Goal: Communication & Community: Answer question/provide support

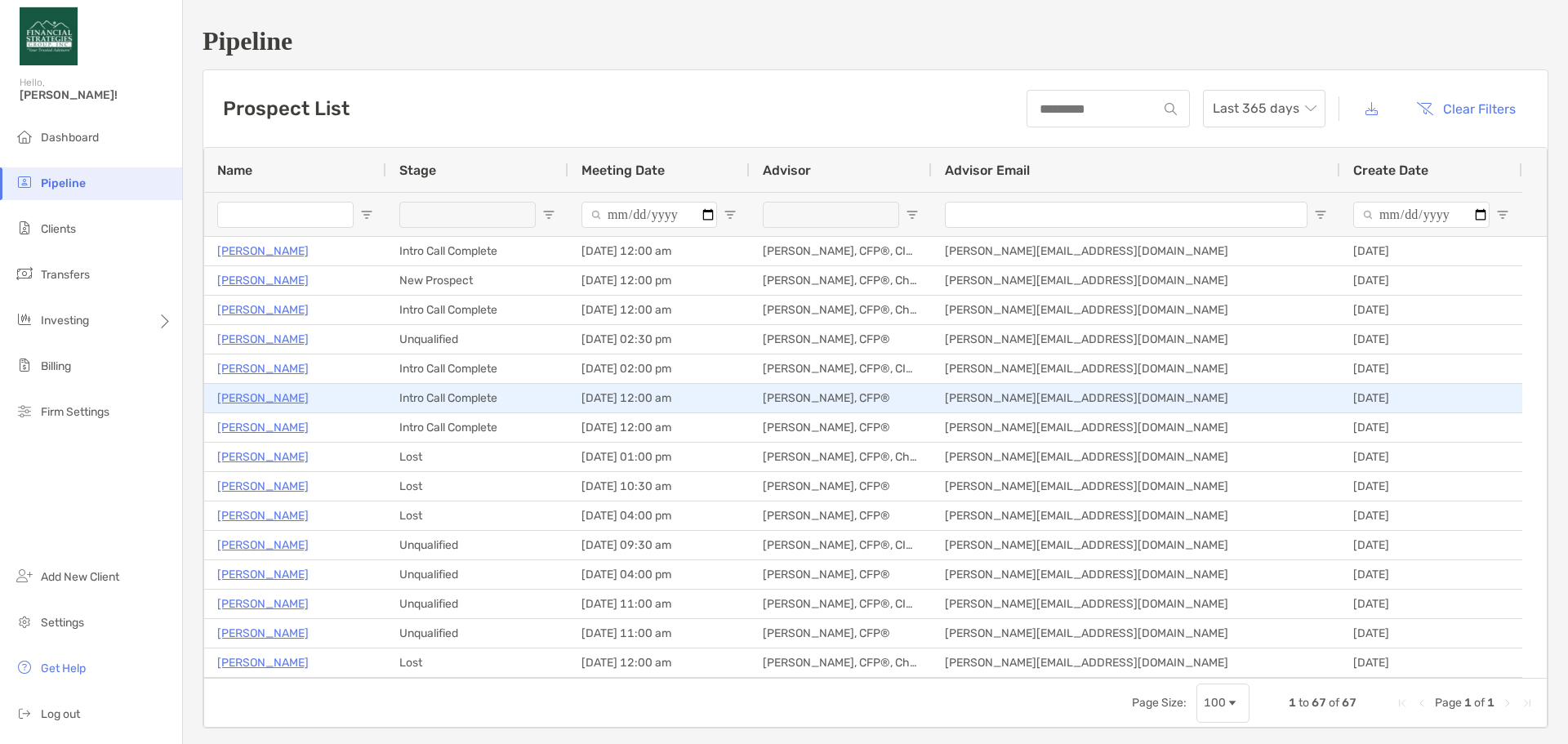
click at [275, 397] on p "[PERSON_NAME]" at bounding box center [262, 398] width 92 height 21
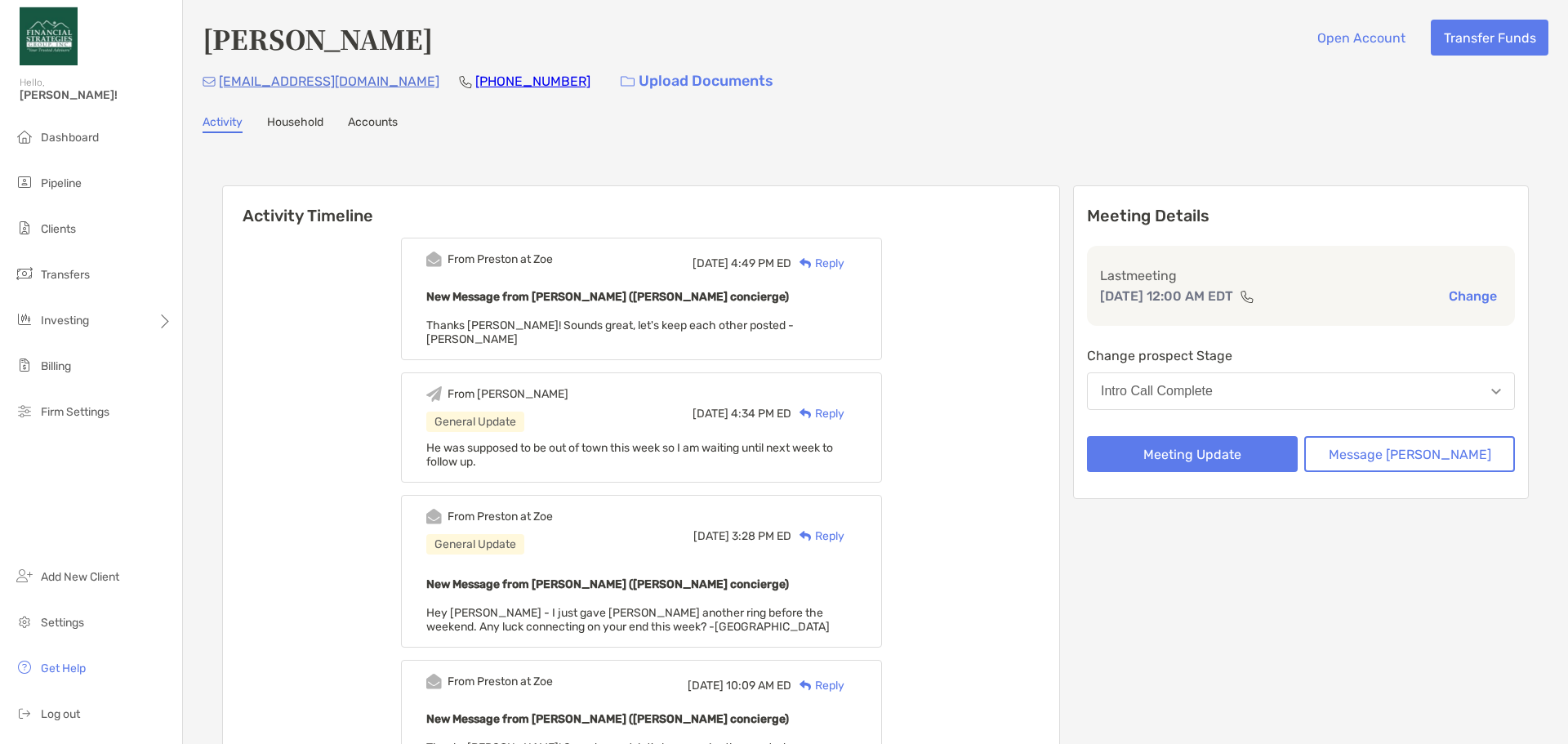
click at [845, 259] on div "Reply" at bounding box center [818, 262] width 53 height 17
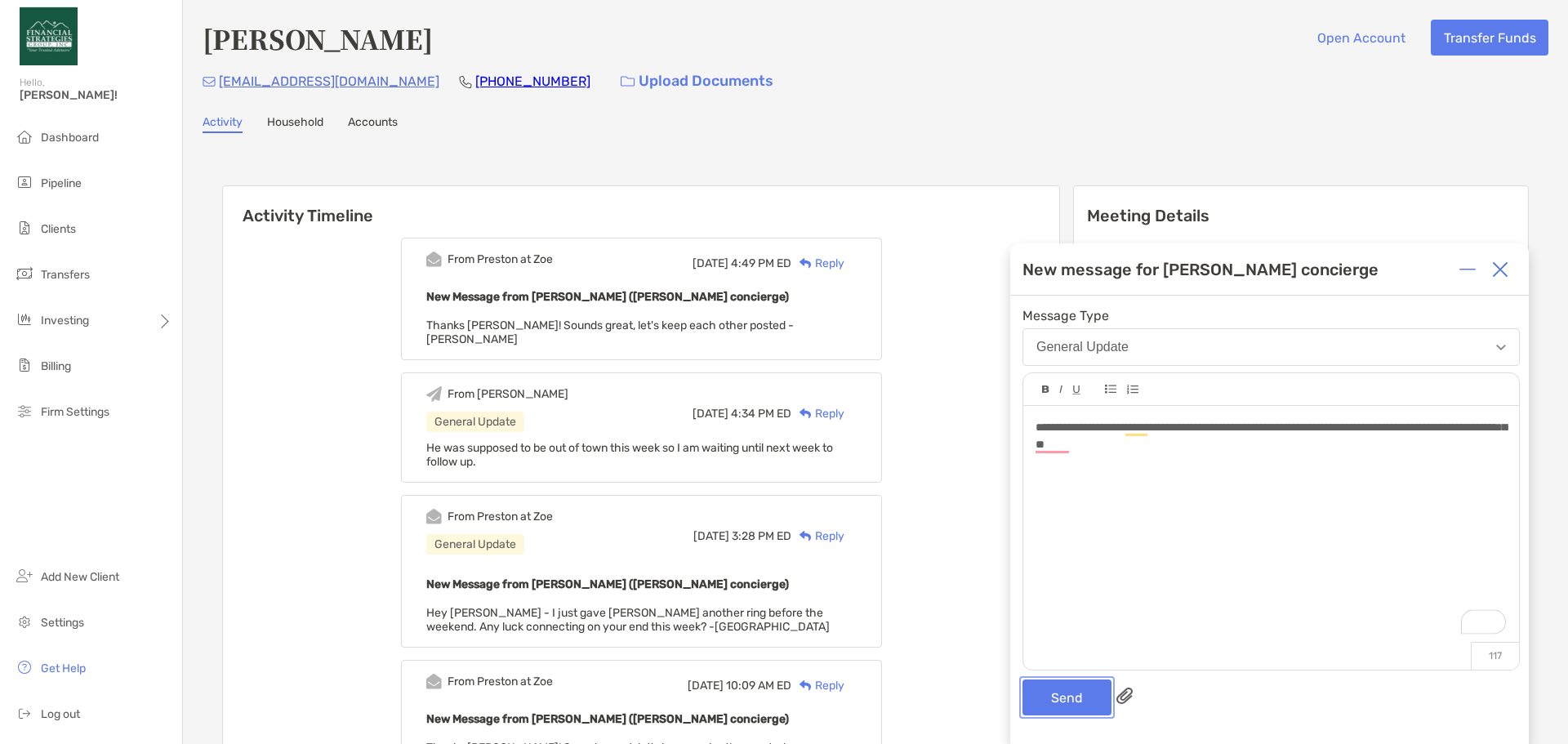
click at [1084, 689] on button "Send" at bounding box center [1067, 698] width 89 height 36
